Goal: Find specific page/section: Find specific page/section

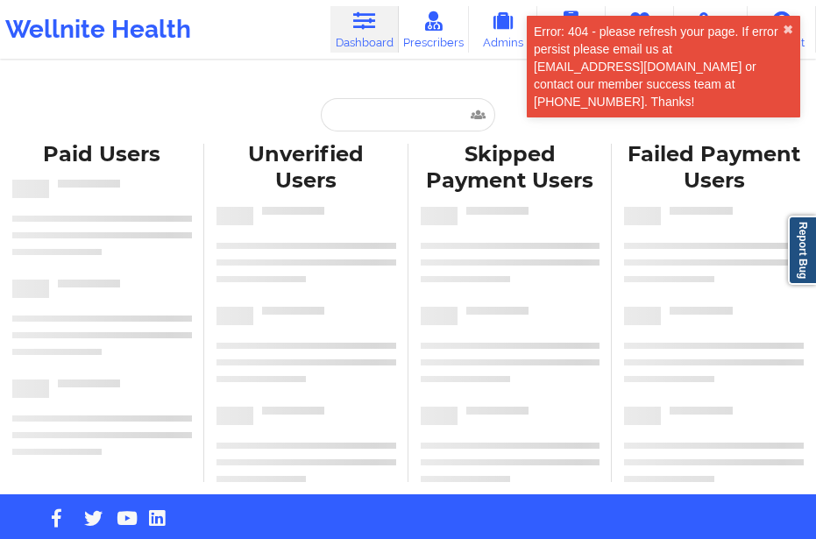
click at [391, 131] on div "Paid Users Unverified Users Skipped Payment Users Failed Payment Users" at bounding box center [408, 312] width 816 height 363
click at [357, 114] on input "text" at bounding box center [408, 114] width 174 height 33
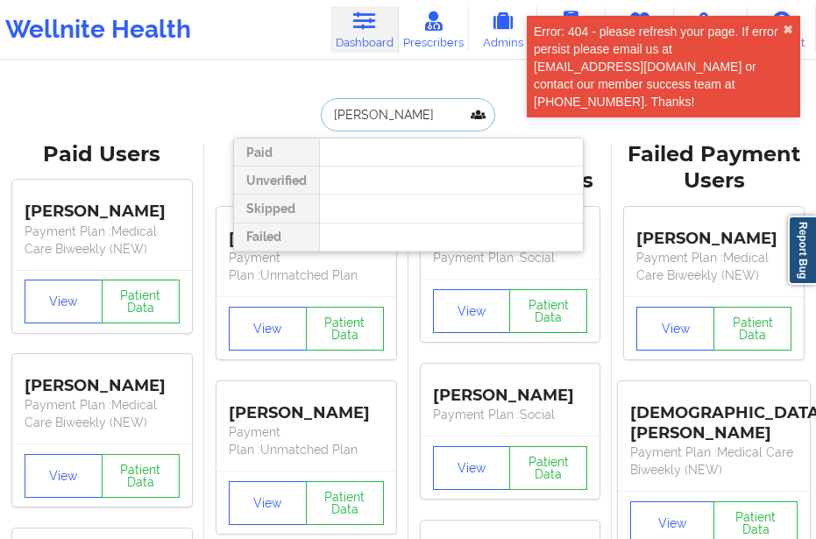
type input "[PERSON_NAME]"
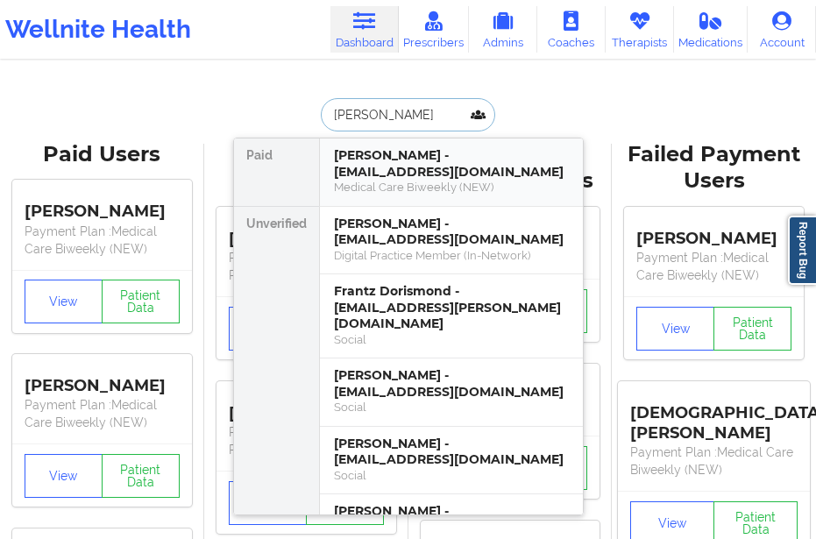
click at [337, 174] on div "[PERSON_NAME] - [EMAIL_ADDRESS][DOMAIN_NAME]" at bounding box center [451, 163] width 235 height 32
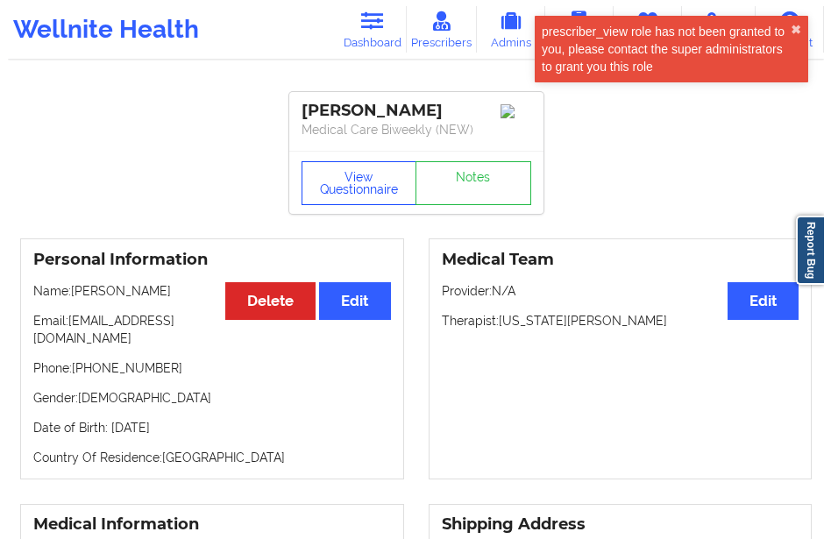
scroll to position [88, 0]
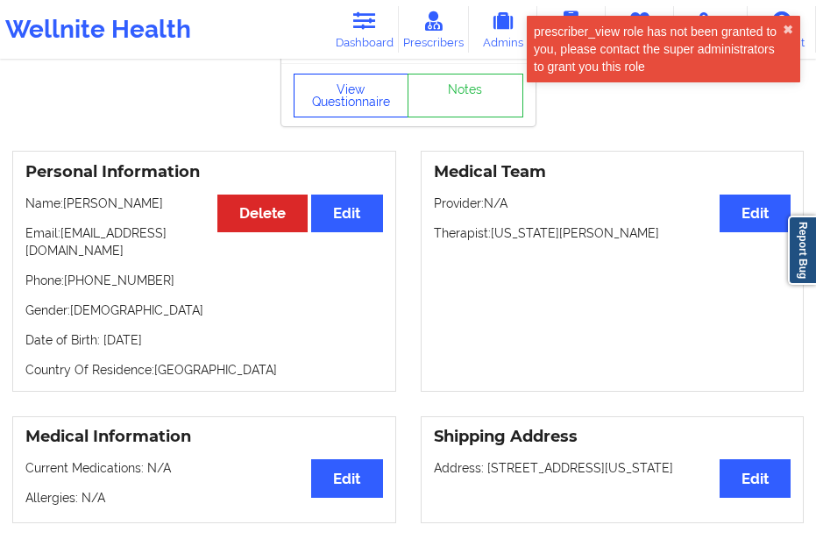
click at [332, 108] on button "View Questionnaire" at bounding box center [352, 96] width 116 height 44
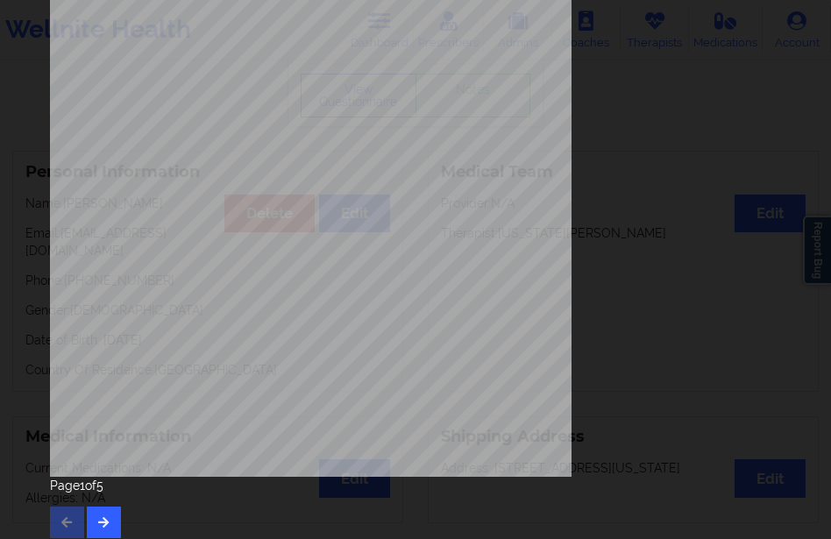
scroll to position [297, 0]
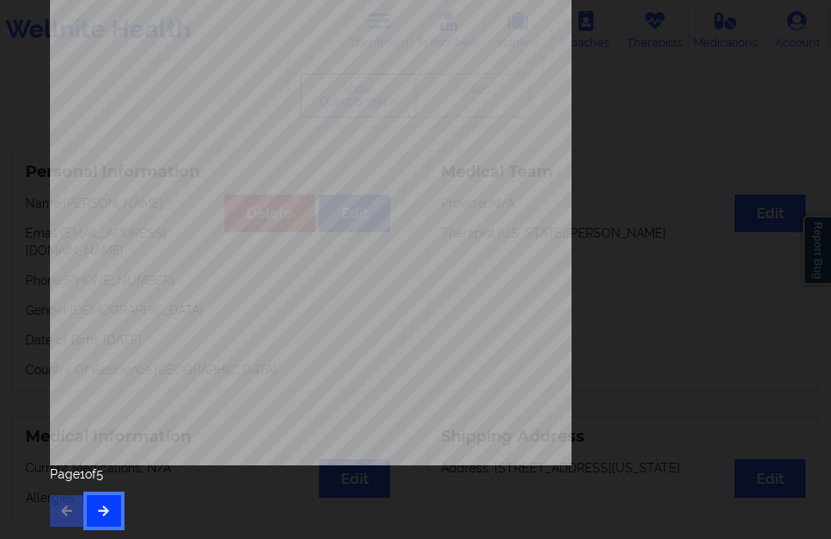
click at [108, 514] on icon "button" at bounding box center [103, 510] width 15 height 11
click at [103, 510] on icon "button" at bounding box center [103, 510] width 15 height 11
click at [95, 502] on button "button" at bounding box center [104, 511] width 34 height 32
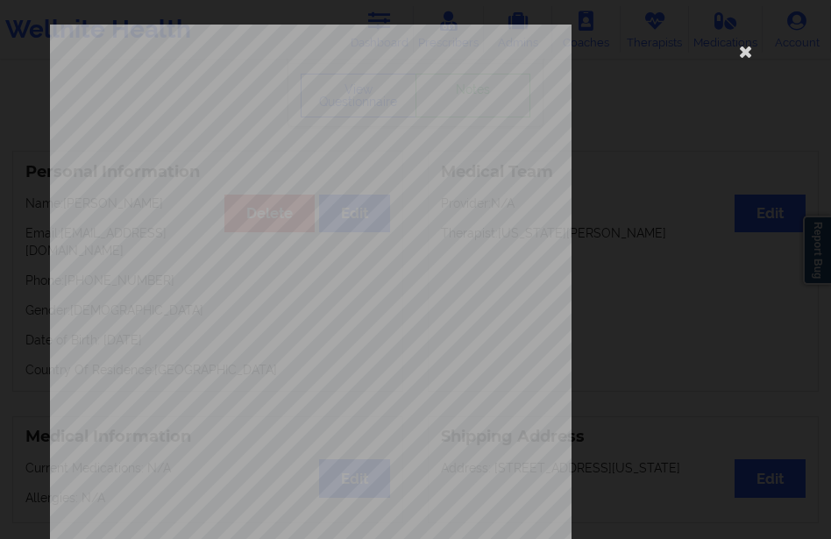
scroll to position [263, 0]
